Goal: Obtain resource: Obtain resource

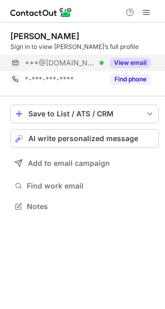
scroll to position [199, 165]
click at [136, 61] on button "View email" at bounding box center [130, 63] width 41 height 10
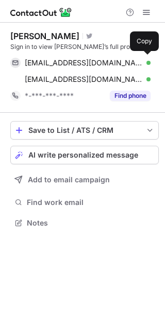
scroll to position [216, 165]
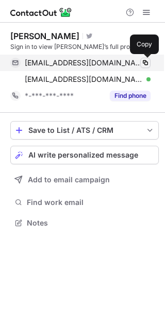
click at [144, 60] on span at bounding box center [145, 63] width 8 height 8
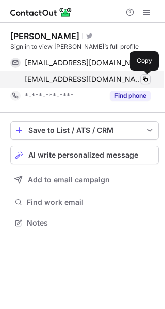
click at [146, 78] on span at bounding box center [145, 79] width 8 height 8
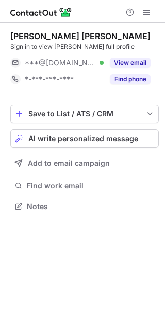
scroll to position [199, 165]
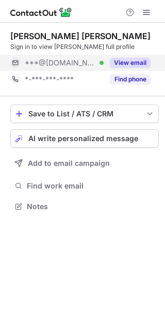
click at [136, 59] on button "View email" at bounding box center [130, 63] width 41 height 10
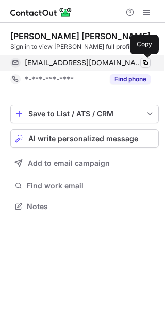
click at [144, 62] on span at bounding box center [145, 63] width 8 height 8
click at [146, 62] on span at bounding box center [145, 63] width 8 height 8
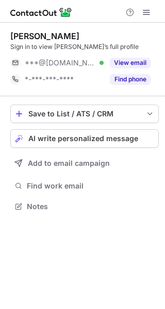
scroll to position [199, 165]
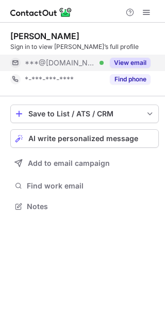
click at [131, 64] on button "View email" at bounding box center [130, 63] width 41 height 10
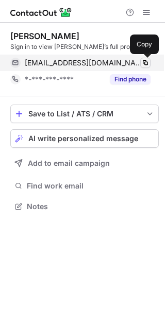
click at [146, 61] on span at bounding box center [145, 63] width 8 height 8
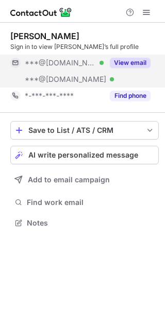
scroll to position [216, 165]
click at [137, 61] on button "View email" at bounding box center [130, 63] width 41 height 10
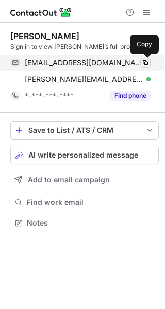
click at [146, 63] on span at bounding box center [145, 63] width 8 height 8
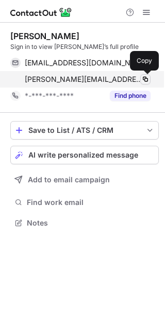
click at [146, 78] on span at bounding box center [145, 79] width 8 height 8
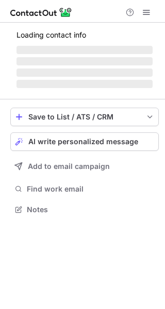
scroll to position [216, 165]
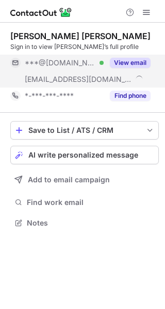
click at [134, 61] on button "View email" at bounding box center [130, 63] width 41 height 10
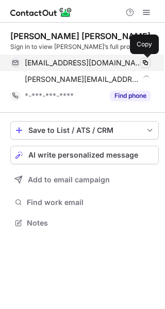
click at [146, 61] on span at bounding box center [145, 63] width 8 height 8
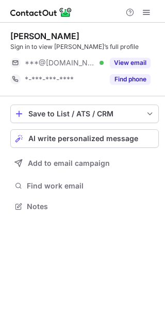
scroll to position [199, 165]
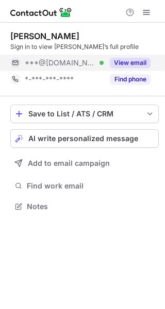
click at [137, 60] on button "View email" at bounding box center [130, 63] width 41 height 10
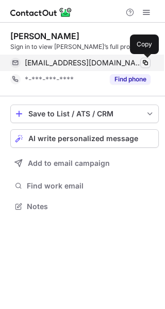
click at [144, 61] on span at bounding box center [145, 63] width 8 height 8
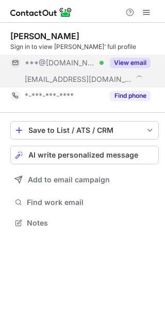
scroll to position [216, 165]
click at [140, 61] on button "View email" at bounding box center [130, 63] width 41 height 10
